Goal: Information Seeking & Learning: Learn about a topic

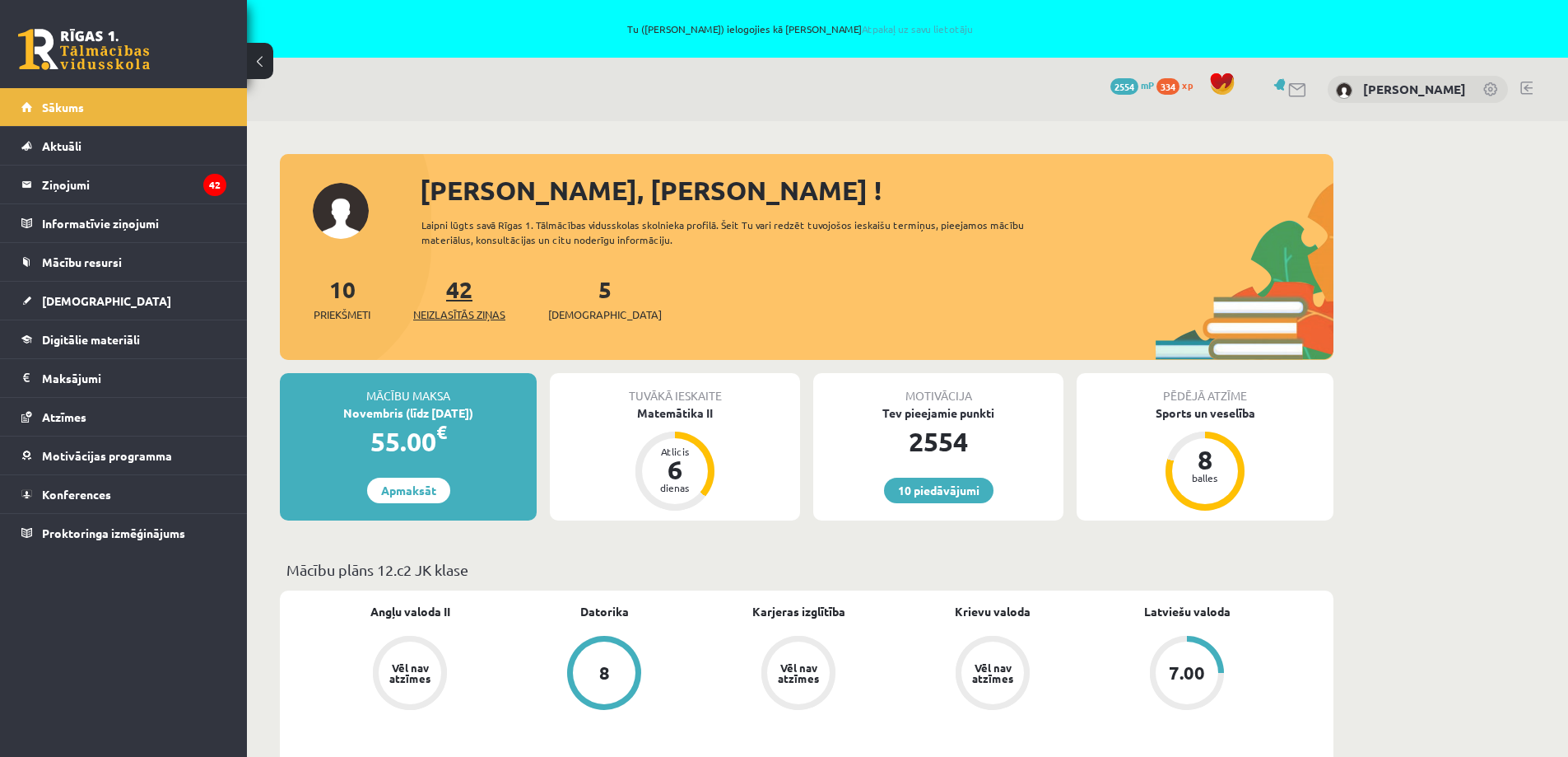
click at [479, 312] on span "Neizlasītās ziņas" at bounding box center [460, 313] width 93 height 16
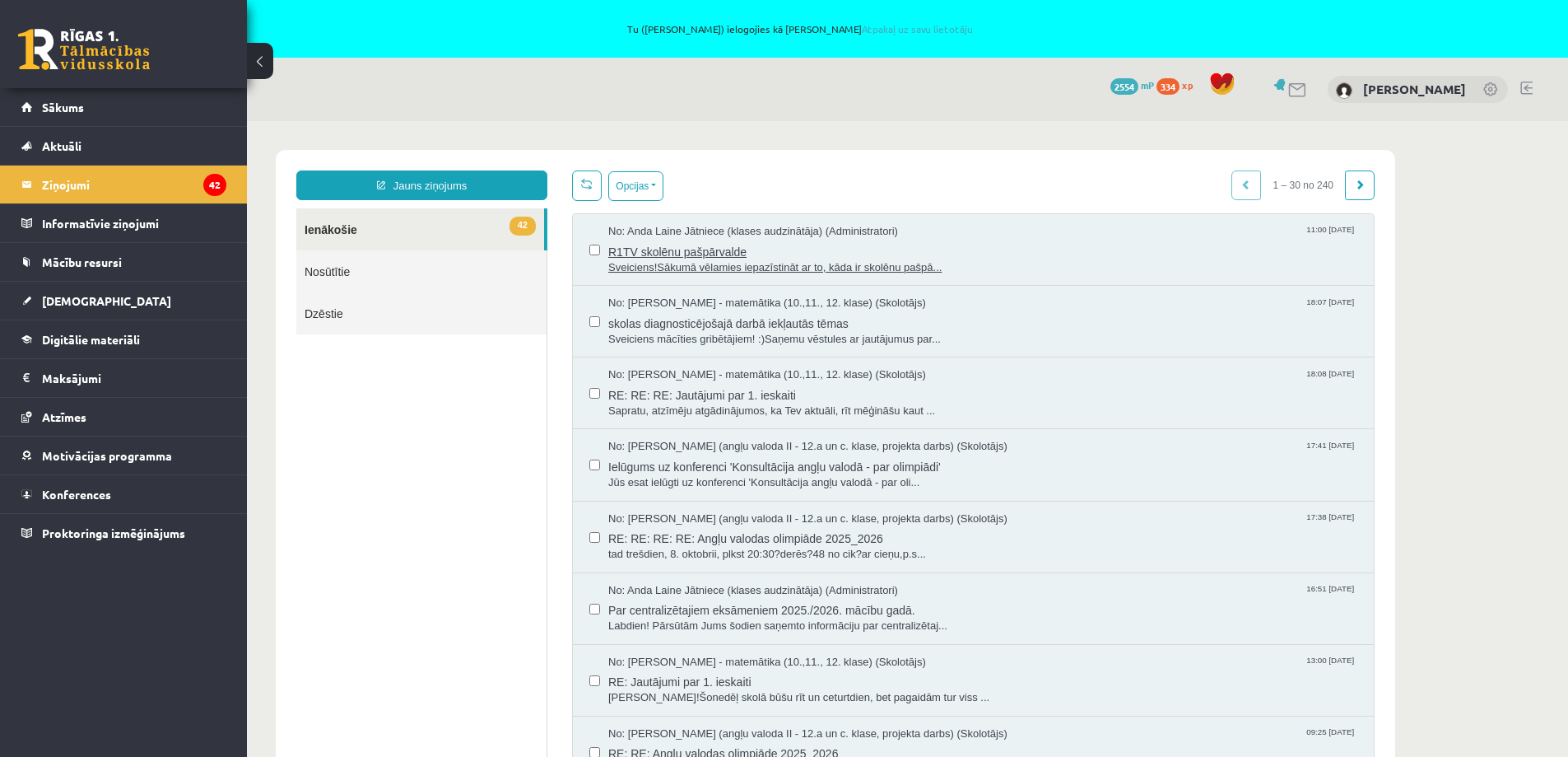
click at [737, 261] on span "Sveiciens!Sākumā vēlamies iepazīstināt ar to, kāda ir skolēnu pašpā..." at bounding box center [984, 268] width 750 height 16
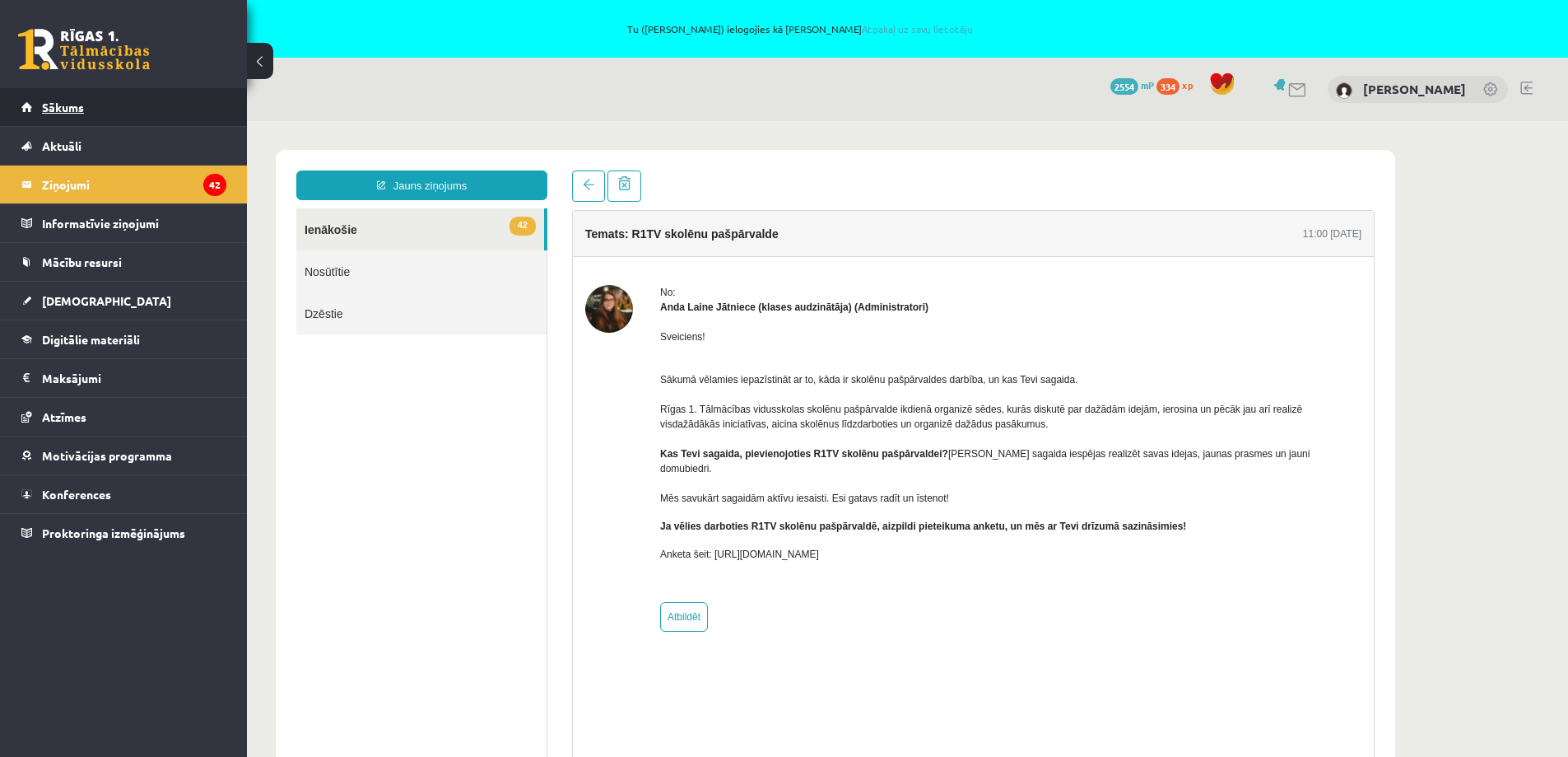
click at [101, 114] on link "Sākums" at bounding box center [124, 107] width 205 height 38
